Goal: Obtain resource: Download file/media

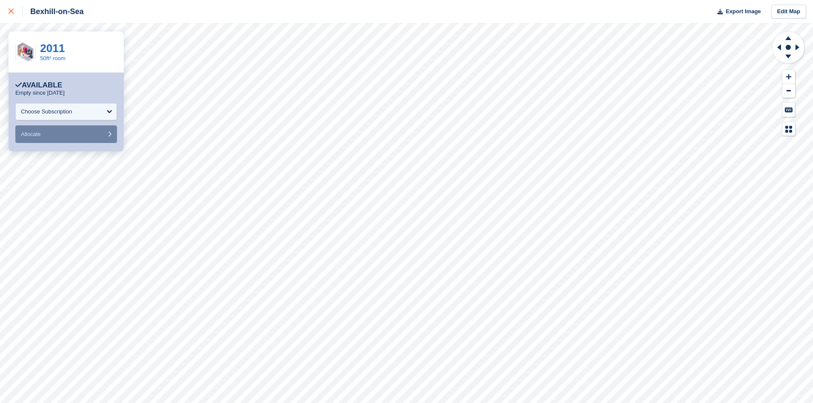
click at [11, 14] on div at bounding box center [16, 11] width 14 height 10
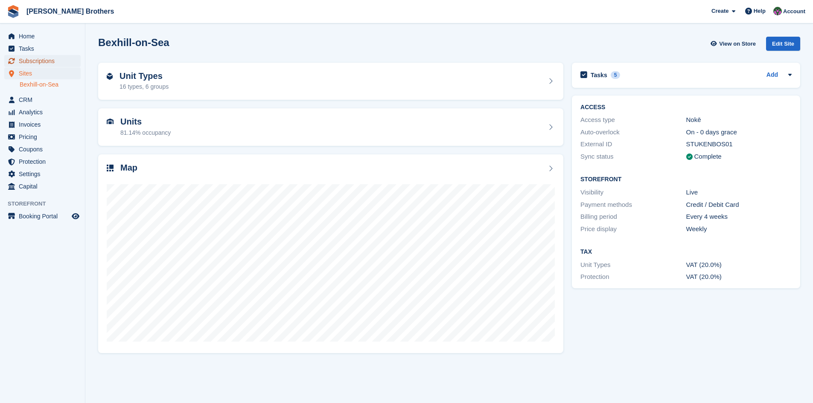
click at [41, 63] on span "Subscriptions" at bounding box center [44, 61] width 51 height 12
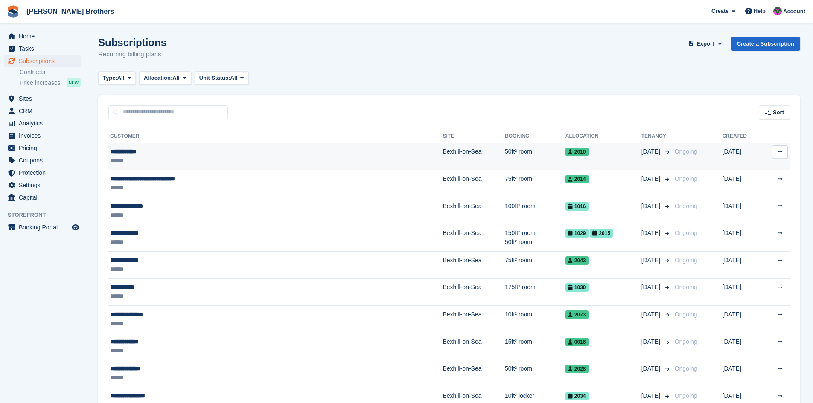
click at [142, 150] on div "**********" at bounding box center [213, 151] width 207 height 9
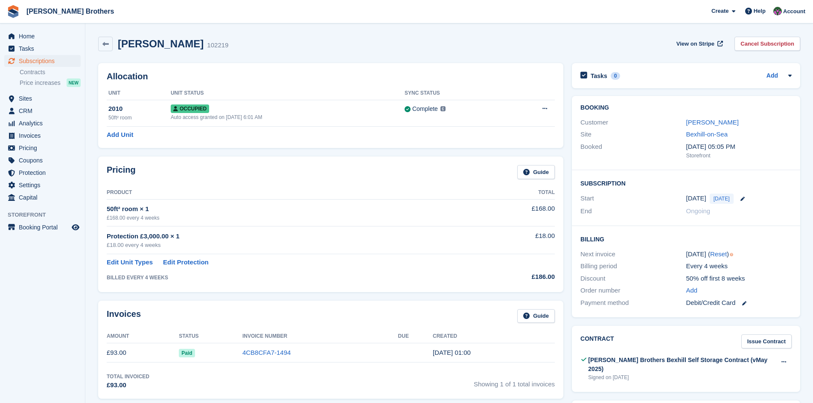
scroll to position [85, 0]
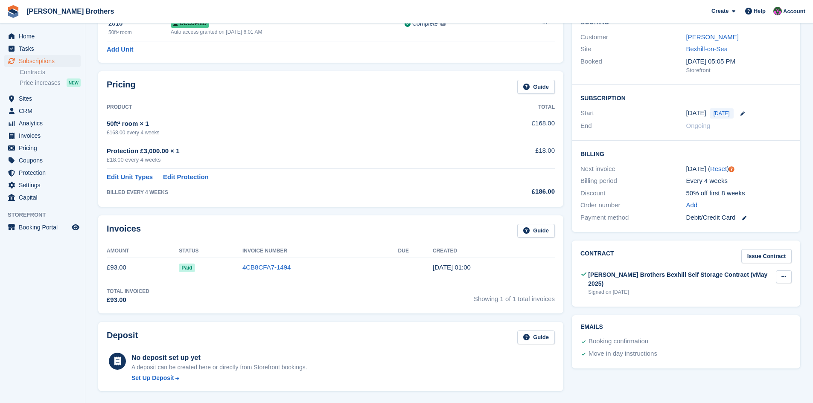
click at [784, 275] on icon at bounding box center [783, 277] width 5 height 6
click at [721, 304] on p "Download" at bounding box center [750, 304] width 74 height 11
click at [31, 36] on span "Home" at bounding box center [44, 36] width 51 height 12
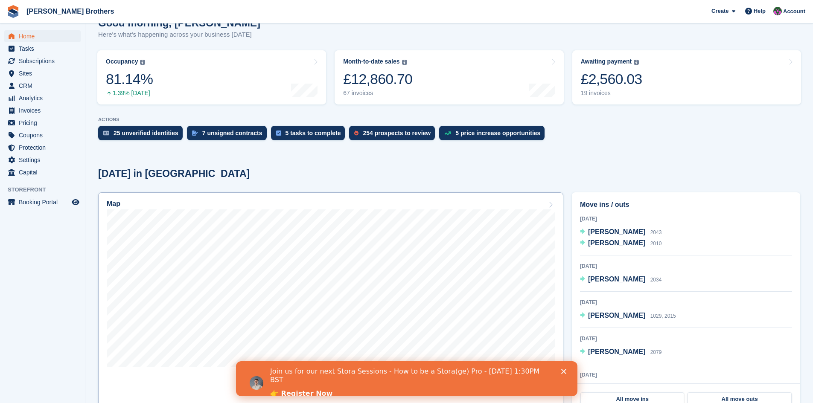
scroll to position [171, 0]
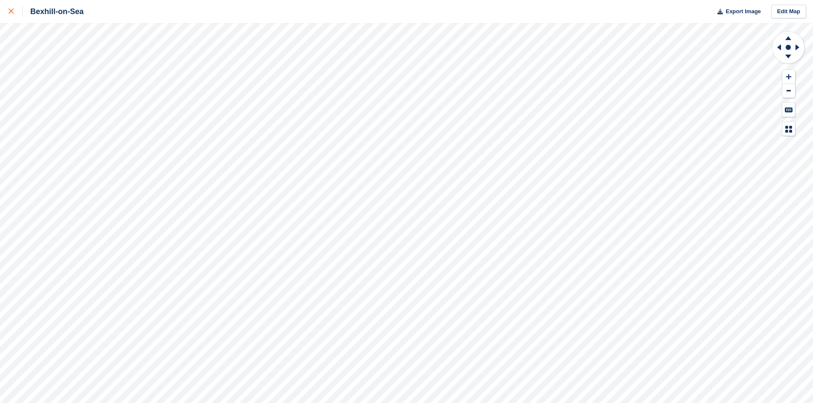
click at [6, 9] on link at bounding box center [11, 11] width 23 height 23
